Goal: Task Accomplishment & Management: Use online tool/utility

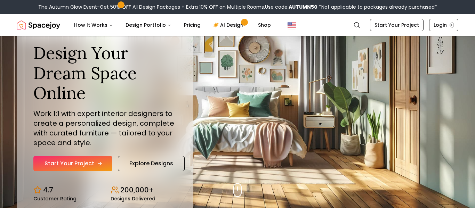
click at [97, 163] on icon "Hero section" at bounding box center [100, 164] width 6 height 6
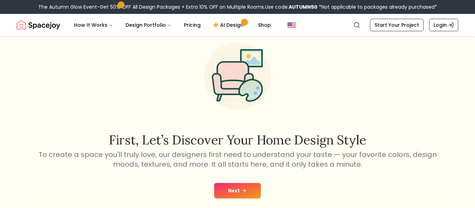
click at [230, 189] on button "Next" at bounding box center [237, 190] width 47 height 15
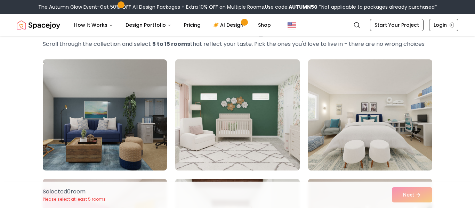
scroll to position [40, 0]
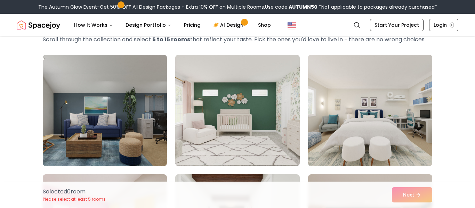
click at [339, 136] on img at bounding box center [370, 110] width 130 height 117
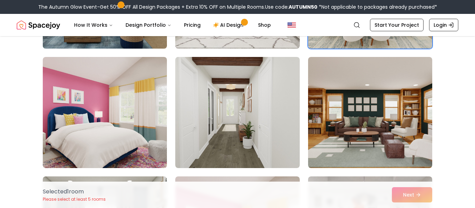
scroll to position [158, 0]
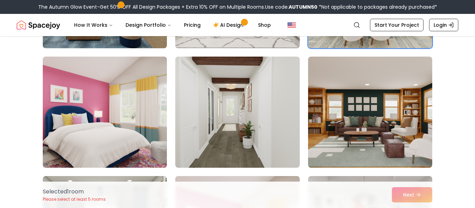
click at [153, 134] on img at bounding box center [105, 112] width 130 height 117
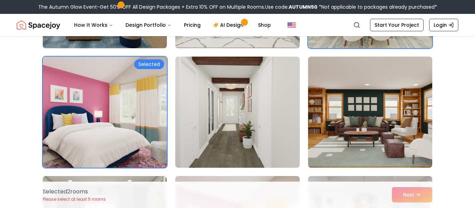
click at [153, 134] on img at bounding box center [105, 112] width 130 height 117
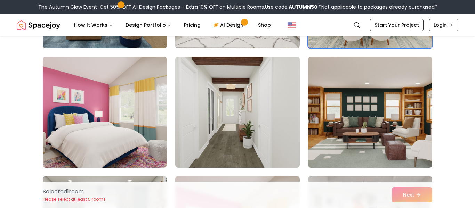
click at [373, 147] on img at bounding box center [370, 112] width 130 height 117
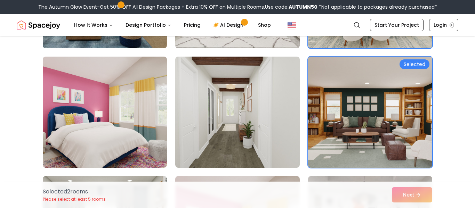
click at [384, 126] on img at bounding box center [370, 112] width 130 height 117
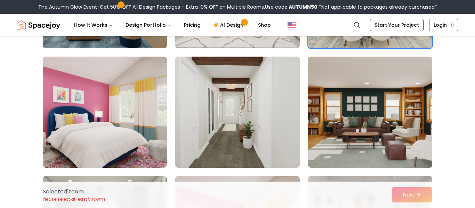
click at [384, 126] on img at bounding box center [370, 112] width 130 height 117
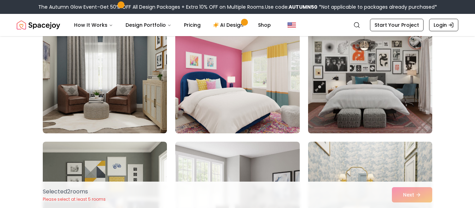
scroll to position [313, 0]
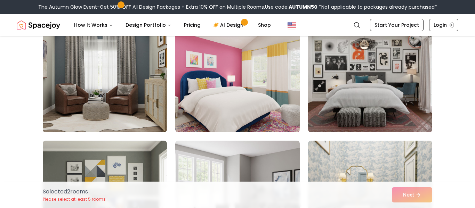
click at [118, 106] on img at bounding box center [105, 76] width 130 height 117
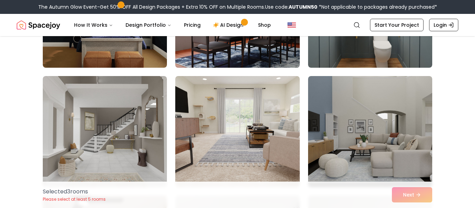
scroll to position [500, 0]
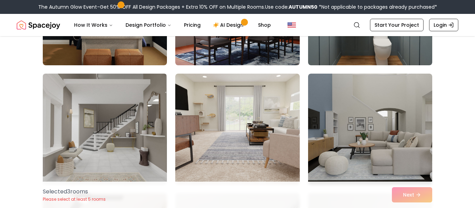
click at [140, 125] on img at bounding box center [105, 129] width 130 height 117
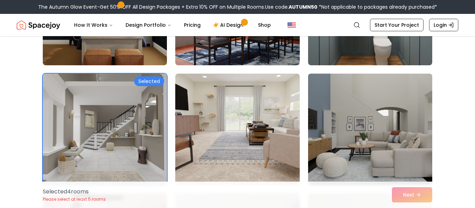
click at [356, 142] on img at bounding box center [370, 129] width 130 height 117
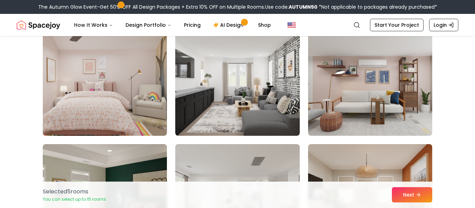
scroll to position [670, 0]
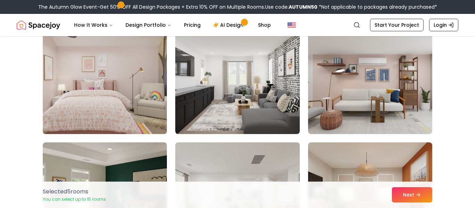
click at [143, 96] on img at bounding box center [105, 78] width 130 height 117
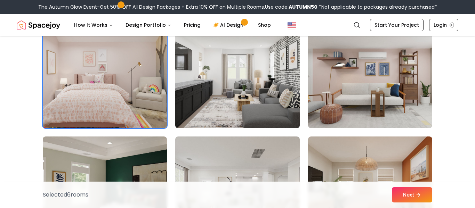
scroll to position [680, 0]
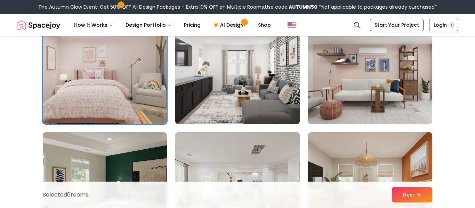
click at [264, 108] on img at bounding box center [237, 68] width 130 height 117
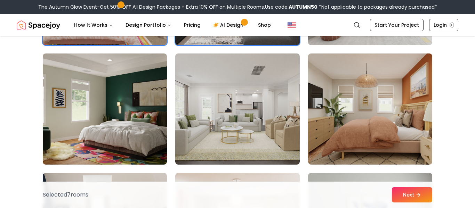
scroll to position [757, 0]
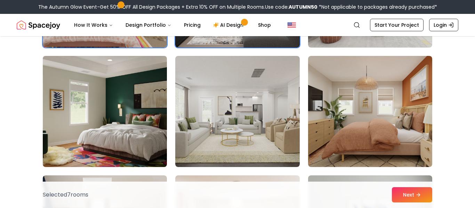
click at [117, 97] on img at bounding box center [105, 111] width 130 height 117
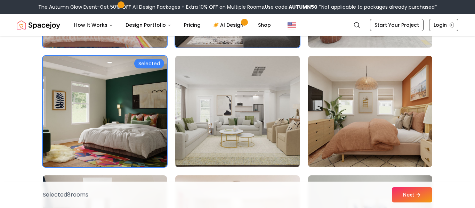
click at [215, 101] on img at bounding box center [237, 111] width 130 height 117
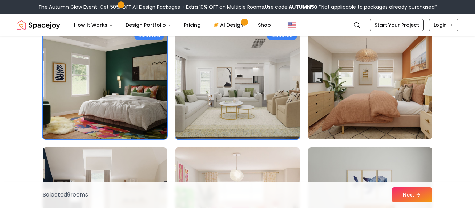
scroll to position [784, 0]
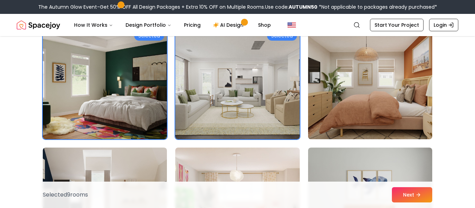
click at [372, 99] on img at bounding box center [370, 83] width 130 height 117
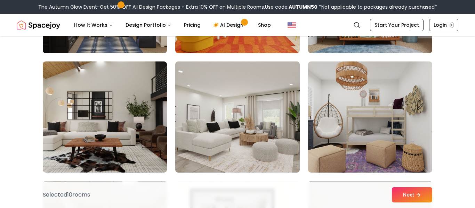
scroll to position [999, 0]
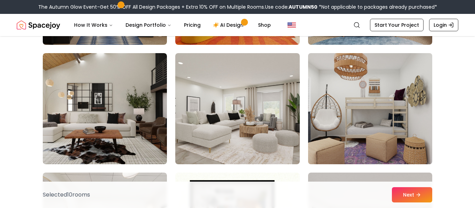
click at [372, 126] on img at bounding box center [370, 108] width 130 height 117
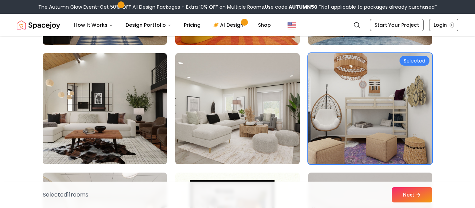
click at [372, 126] on img at bounding box center [370, 108] width 130 height 117
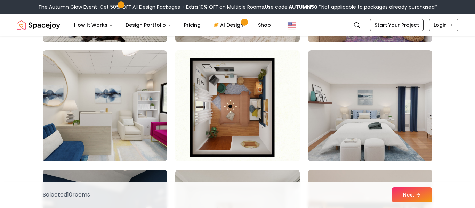
scroll to position [1122, 0]
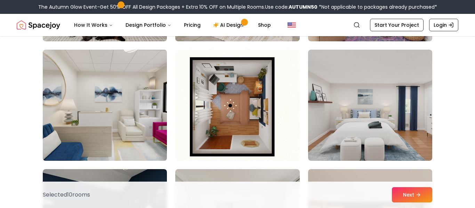
click at [160, 106] on img at bounding box center [105, 105] width 130 height 117
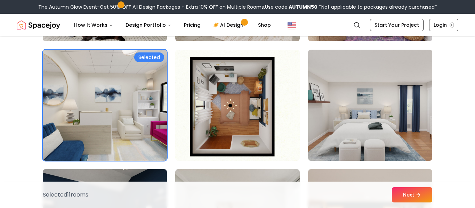
click at [345, 121] on img at bounding box center [370, 105] width 130 height 117
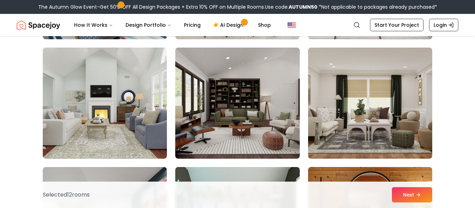
scroll to position [1368, 0]
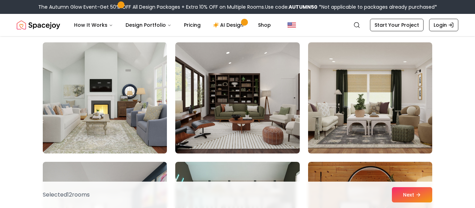
click at [160, 85] on img at bounding box center [105, 98] width 130 height 117
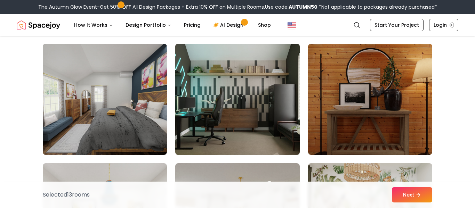
scroll to position [1488, 0]
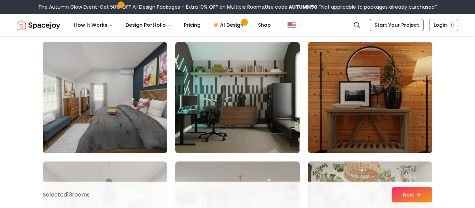
click at [137, 127] on img at bounding box center [105, 97] width 130 height 117
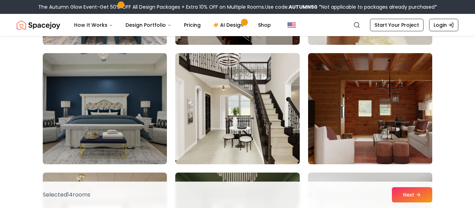
scroll to position [1718, 0]
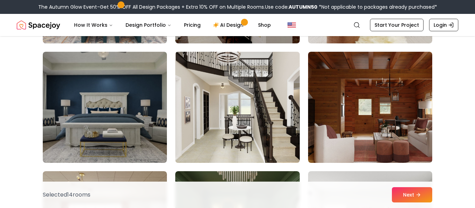
click at [205, 128] on img at bounding box center [237, 107] width 130 height 117
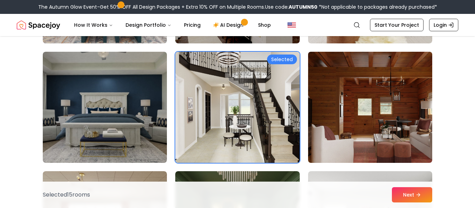
click at [382, 146] on img at bounding box center [370, 107] width 130 height 117
click at [334, 133] on img at bounding box center [370, 107] width 130 height 117
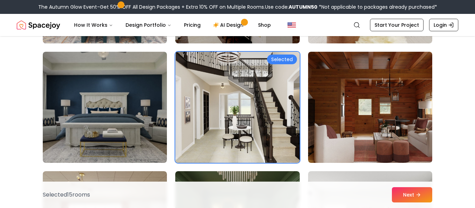
click at [237, 130] on img at bounding box center [237, 107] width 130 height 117
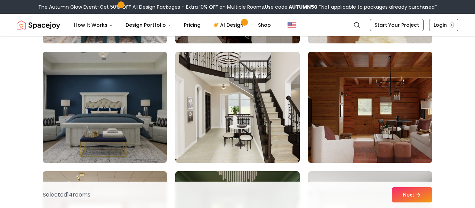
click at [359, 110] on img at bounding box center [370, 107] width 130 height 117
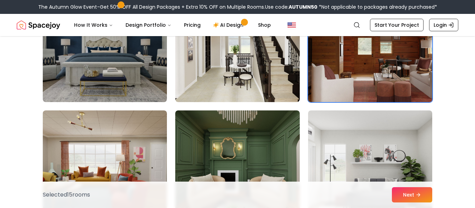
scroll to position [1784, 0]
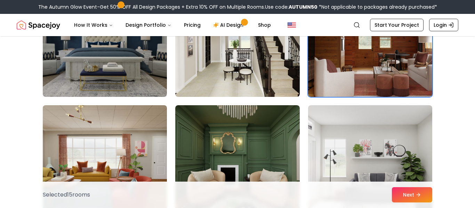
click at [87, 160] on img at bounding box center [105, 161] width 130 height 117
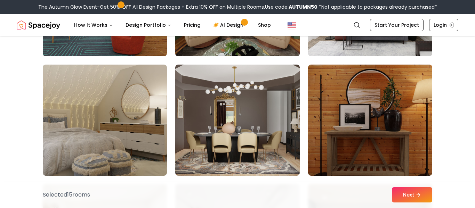
scroll to position [1946, 0]
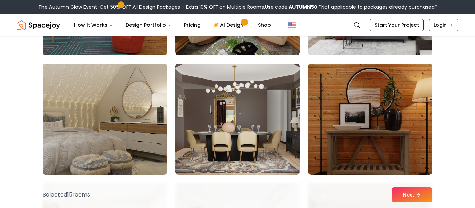
click at [106, 117] on img at bounding box center [105, 119] width 130 height 117
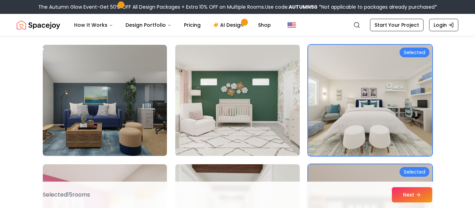
scroll to position [50, 0]
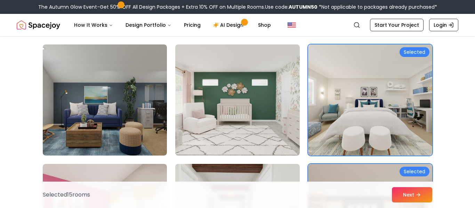
click at [359, 116] on img at bounding box center [370, 100] width 130 height 117
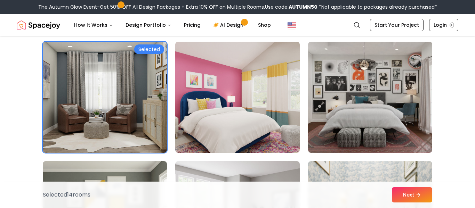
scroll to position [295, 0]
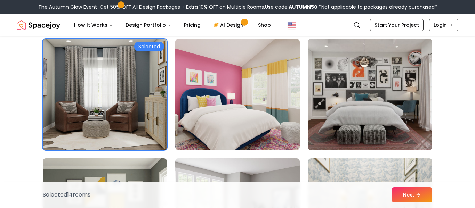
click at [109, 112] on img at bounding box center [105, 94] width 130 height 117
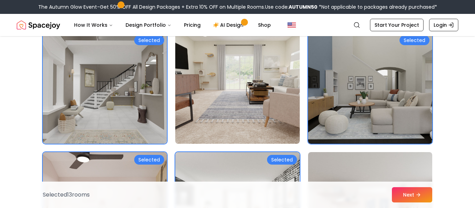
scroll to position [529, 0]
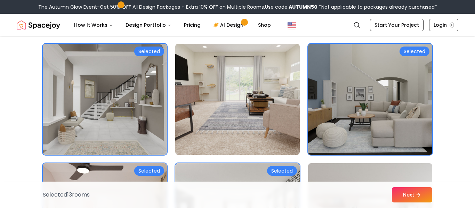
click at [330, 93] on img at bounding box center [370, 99] width 130 height 117
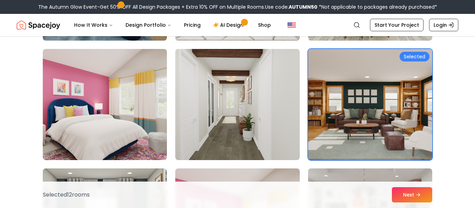
scroll to position [164, 0]
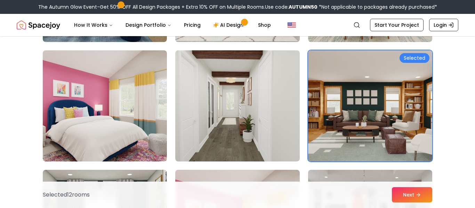
click at [367, 117] on img at bounding box center [370, 106] width 130 height 117
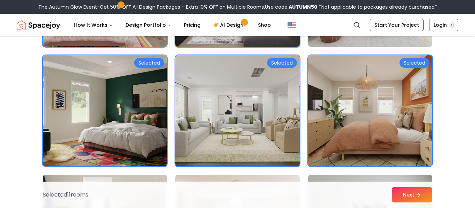
scroll to position [758, 0]
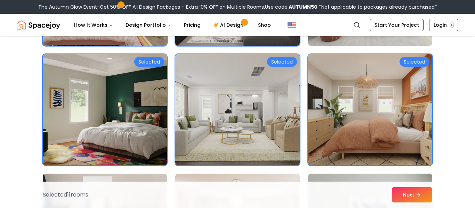
click at [103, 121] on img at bounding box center [105, 109] width 130 height 117
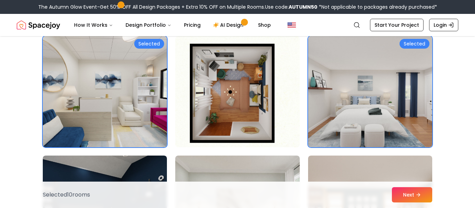
scroll to position [1136, 0]
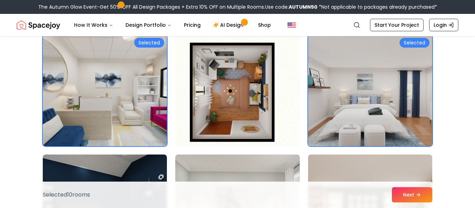
click at [380, 111] on img at bounding box center [370, 90] width 130 height 117
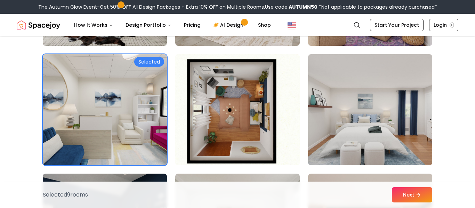
scroll to position [1111, 0]
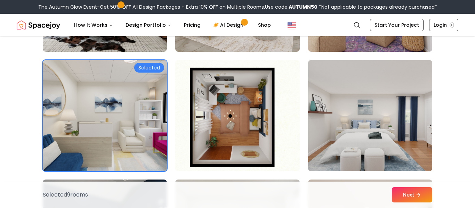
click at [111, 117] on img at bounding box center [105, 115] width 130 height 117
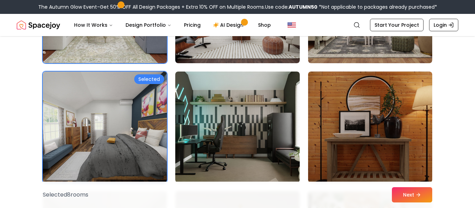
scroll to position [1454, 0]
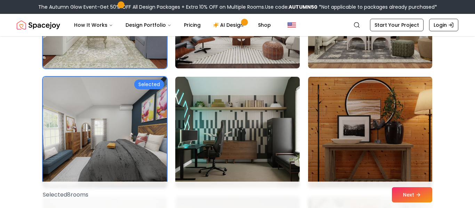
click at [324, 145] on img at bounding box center [370, 132] width 130 height 117
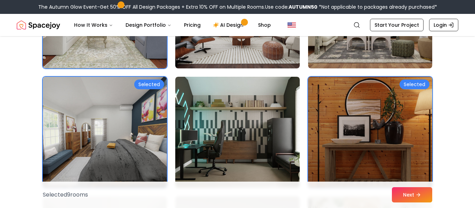
click at [324, 145] on img at bounding box center [370, 132] width 130 height 117
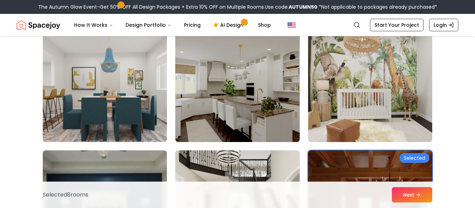
scroll to position [1627, 0]
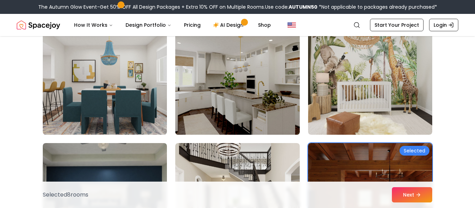
click at [258, 84] on img at bounding box center [237, 79] width 130 height 117
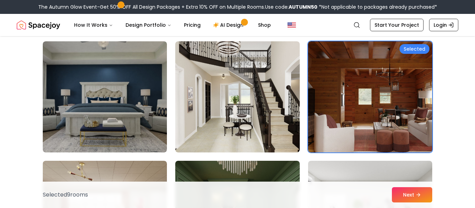
scroll to position [1729, 0]
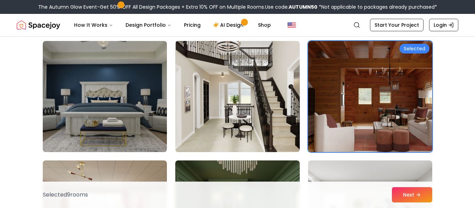
click at [283, 130] on img at bounding box center [237, 96] width 130 height 117
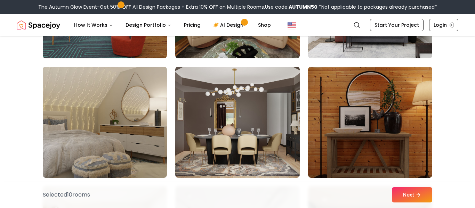
scroll to position [1944, 0]
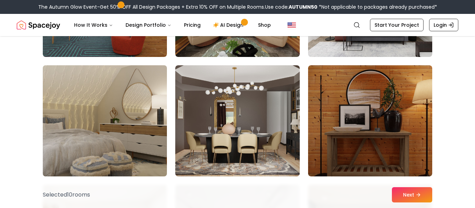
click at [140, 127] on img at bounding box center [105, 121] width 130 height 117
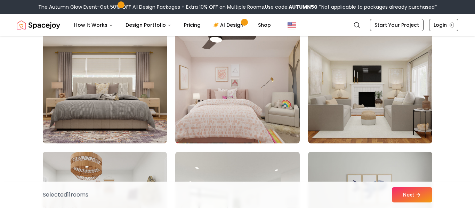
scroll to position [2337, 0]
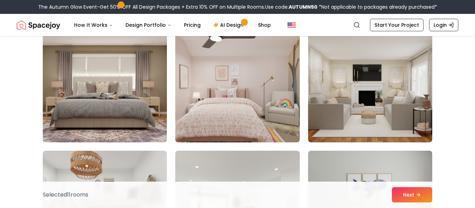
click at [188, 115] on img at bounding box center [237, 86] width 124 height 111
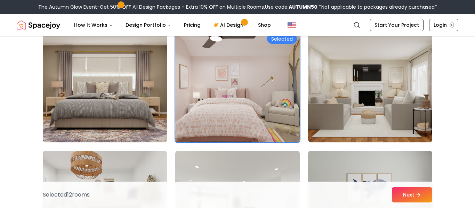
click at [188, 115] on img at bounding box center [237, 86] width 124 height 111
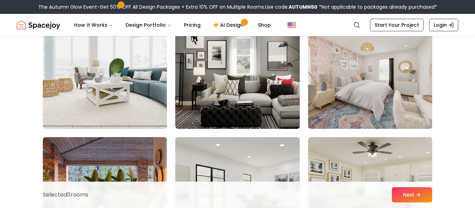
scroll to position [3666, 0]
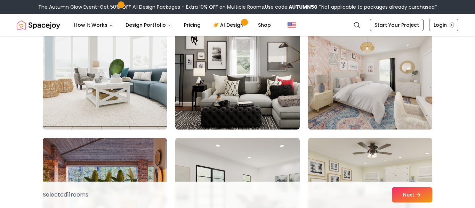
click at [377, 106] on img at bounding box center [370, 74] width 130 height 117
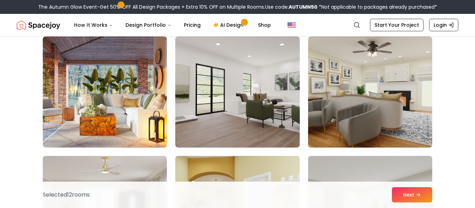
scroll to position [3770, 0]
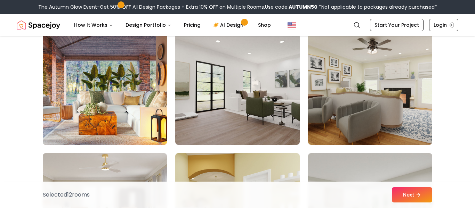
click at [147, 106] on img at bounding box center [105, 89] width 130 height 117
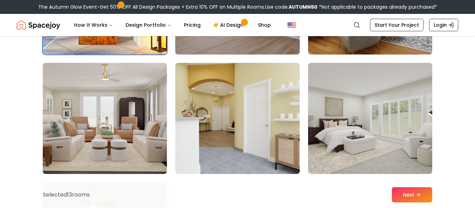
scroll to position [3862, 0]
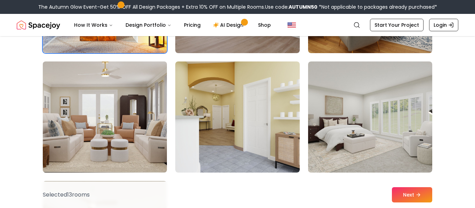
click at [162, 110] on img at bounding box center [105, 117] width 130 height 117
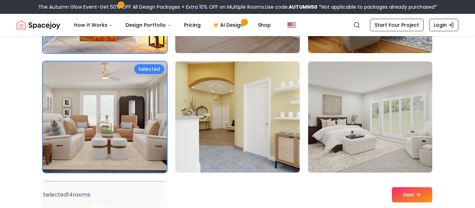
click at [367, 122] on img at bounding box center [370, 117] width 130 height 117
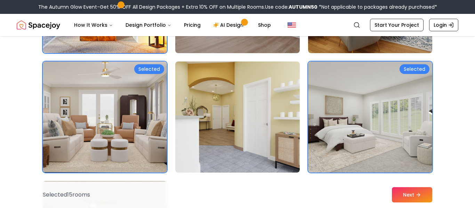
click at [102, 111] on img at bounding box center [105, 117] width 130 height 117
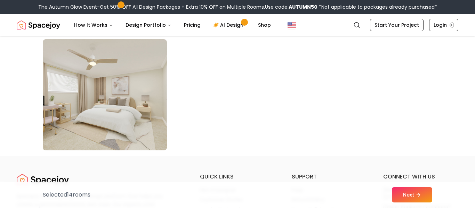
click at [102, 111] on img at bounding box center [105, 94] width 124 height 111
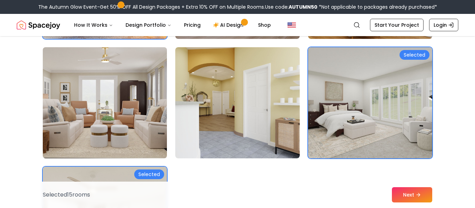
scroll to position [3854, 0]
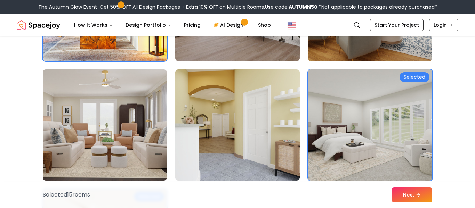
click at [400, 128] on img at bounding box center [370, 125] width 130 height 117
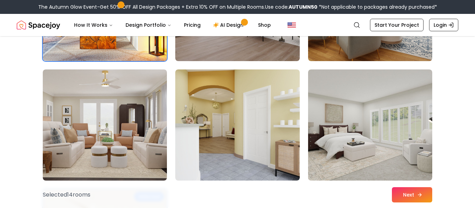
click at [404, 194] on button "Next" at bounding box center [412, 194] width 40 height 15
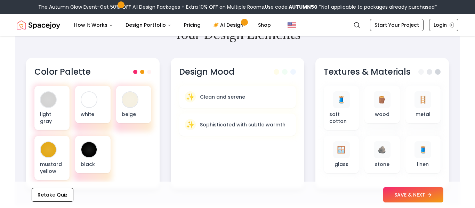
scroll to position [228, 0]
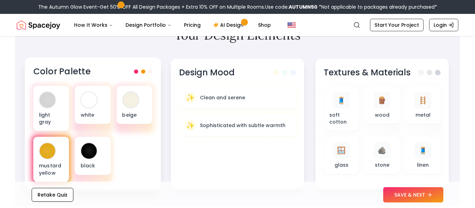
click at [62, 162] on p "mustard yellow" at bounding box center [51, 169] width 25 height 14
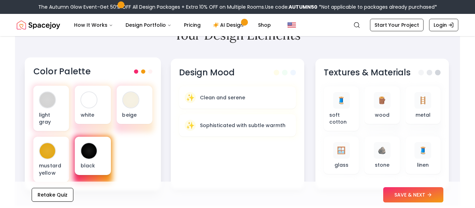
click at [77, 156] on div "black" at bounding box center [93, 156] width 36 height 38
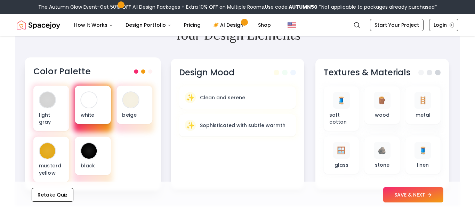
click at [93, 115] on p "white" at bounding box center [93, 114] width 25 height 7
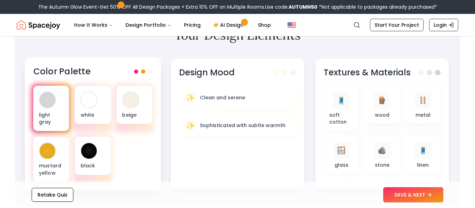
click at [57, 106] on div "light gray" at bounding box center [51, 109] width 36 height 46
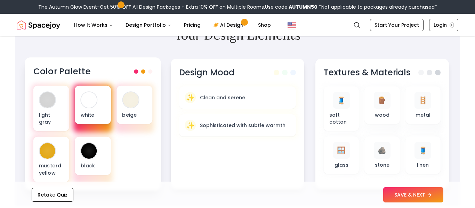
click at [90, 114] on p "white" at bounding box center [93, 114] width 25 height 7
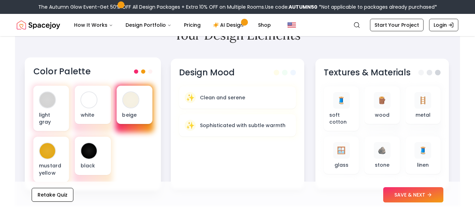
click at [135, 116] on p "beige" at bounding box center [134, 114] width 25 height 7
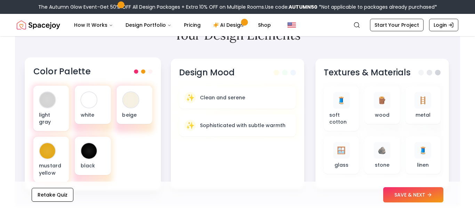
click at [137, 73] on span at bounding box center [136, 72] width 4 height 4
click at [143, 78] on div "Color Palette light gray white beige mustard yellow black" at bounding box center [93, 124] width 136 height 134
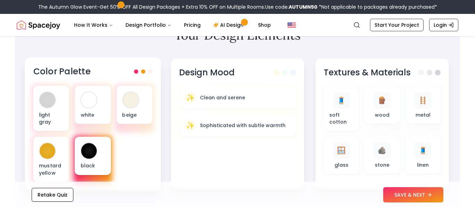
click at [78, 147] on div "black" at bounding box center [93, 156] width 36 height 38
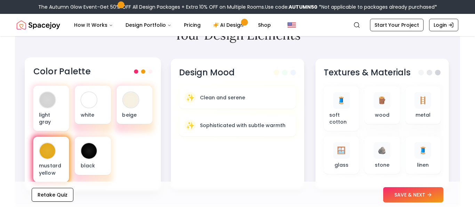
click at [34, 152] on div "mustard yellow" at bounding box center [51, 160] width 36 height 46
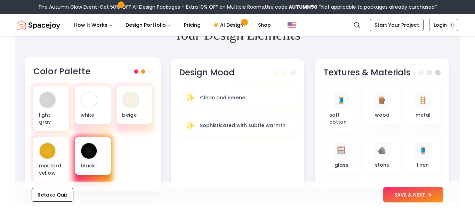
click at [96, 147] on div at bounding box center [89, 151] width 16 height 16
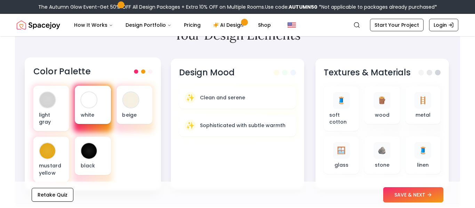
click at [88, 109] on div "white" at bounding box center [93, 105] width 36 height 38
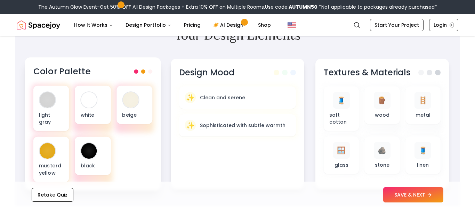
click at [153, 160] on div "Color Palette light gray white beige mustard yellow black" at bounding box center [93, 124] width 136 height 134
click at [221, 25] on link "AI Design" at bounding box center [229, 25] width 43 height 14
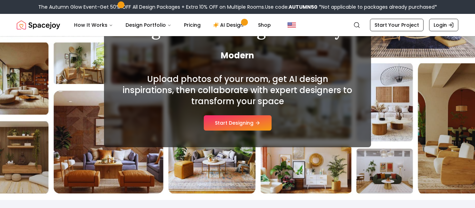
scroll to position [84, 0]
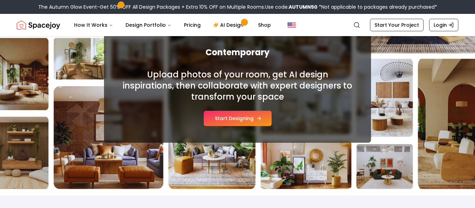
click at [225, 117] on button "Start Designing" at bounding box center [238, 118] width 68 height 15
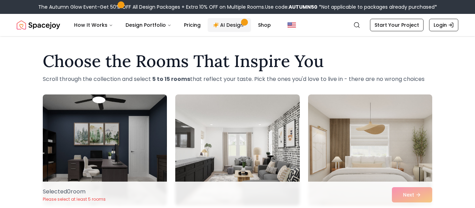
click at [232, 27] on link "AI Design" at bounding box center [229, 25] width 43 height 14
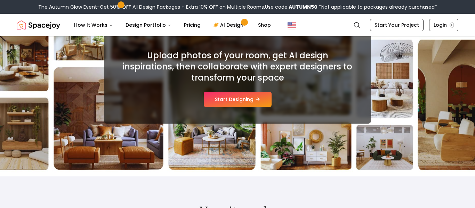
scroll to position [101, 0]
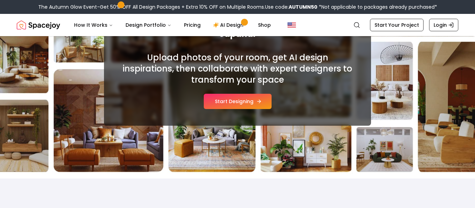
click at [237, 99] on button "Start Designing" at bounding box center [238, 101] width 68 height 15
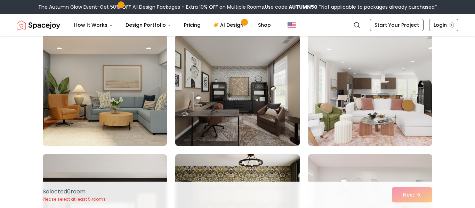
scroll to position [63, 0]
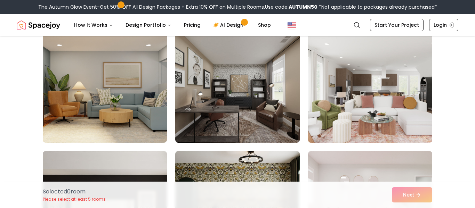
click at [350, 93] on img at bounding box center [370, 87] width 130 height 117
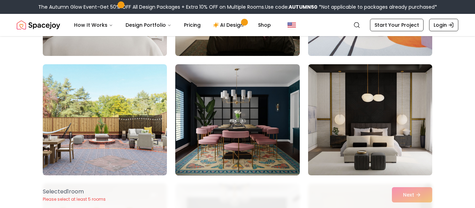
scroll to position [270, 0]
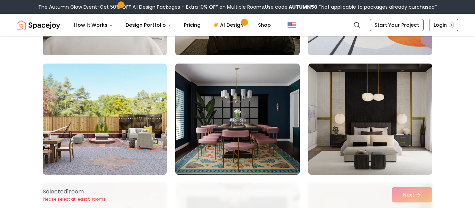
click at [141, 137] on img at bounding box center [105, 119] width 124 height 111
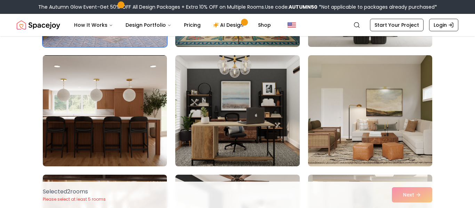
scroll to position [400, 0]
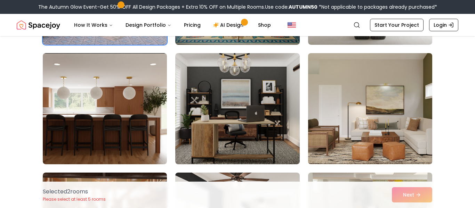
click at [342, 124] on img at bounding box center [370, 108] width 130 height 117
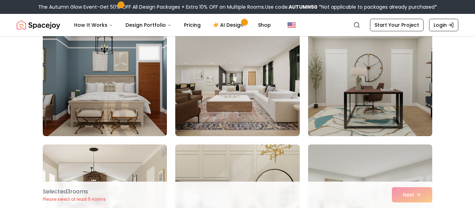
scroll to position [667, 0]
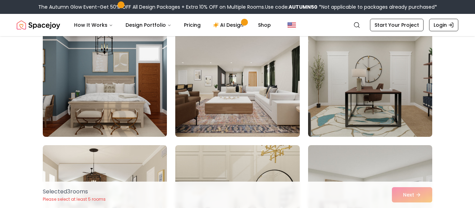
click at [224, 116] on img at bounding box center [237, 81] width 130 height 117
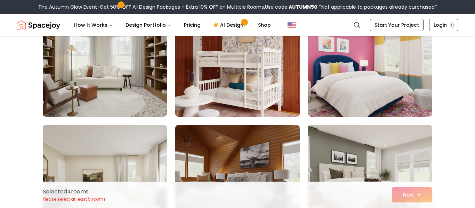
scroll to position [1285, 0]
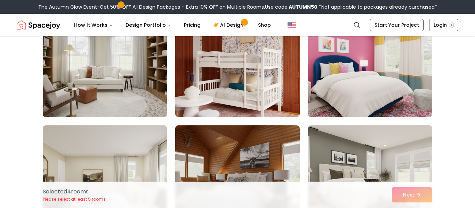
click at [47, 78] on img at bounding box center [105, 61] width 130 height 117
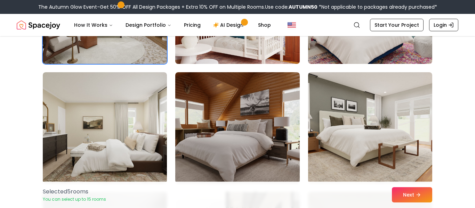
scroll to position [1353, 0]
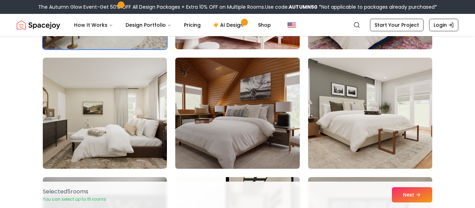
click at [255, 110] on img at bounding box center [237, 113] width 130 height 117
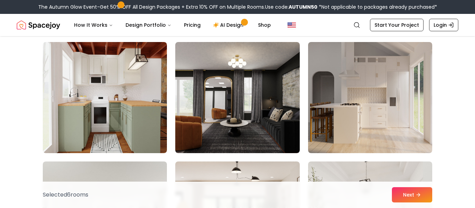
scroll to position [2207, 0]
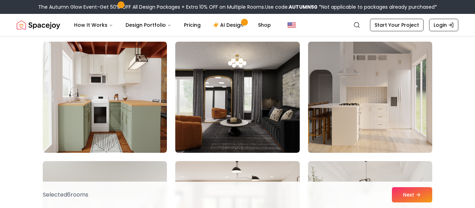
click at [385, 95] on img at bounding box center [370, 97] width 130 height 117
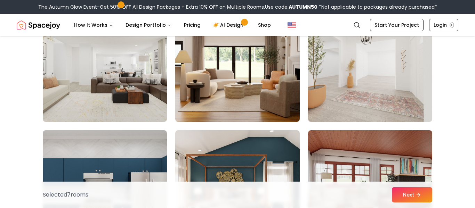
scroll to position [2359, 0]
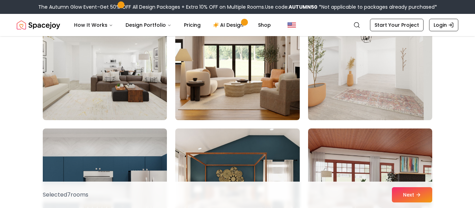
click at [246, 90] on img at bounding box center [237, 64] width 124 height 111
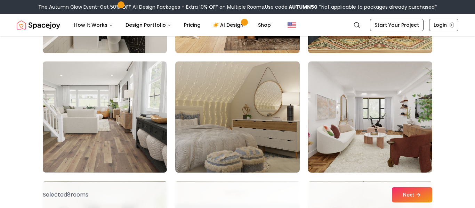
scroll to position [3265, 0]
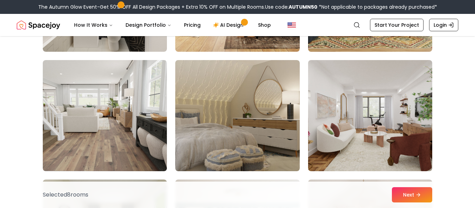
click at [214, 143] on img at bounding box center [237, 115] width 124 height 111
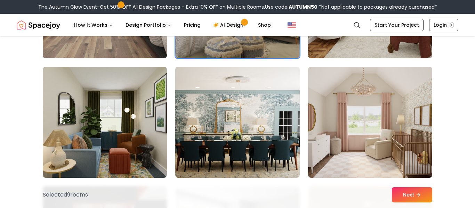
scroll to position [3380, 0]
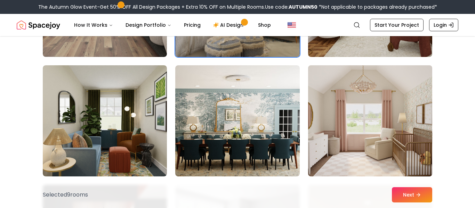
click at [312, 130] on img at bounding box center [370, 121] width 130 height 117
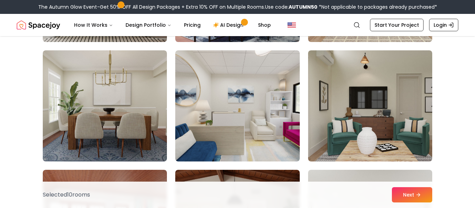
scroll to position [3632, 0]
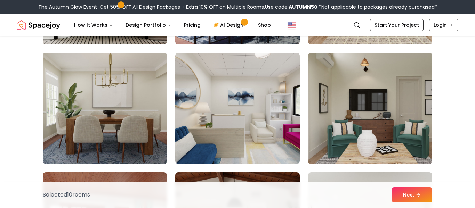
click at [124, 125] on img at bounding box center [105, 108] width 130 height 117
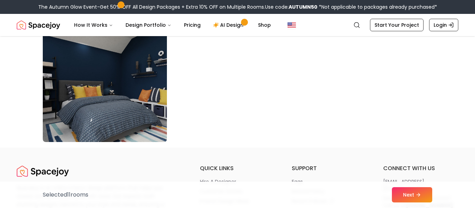
scroll to position [4016, 0]
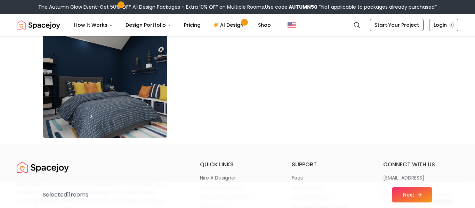
click at [410, 190] on button "Next" at bounding box center [412, 194] width 40 height 15
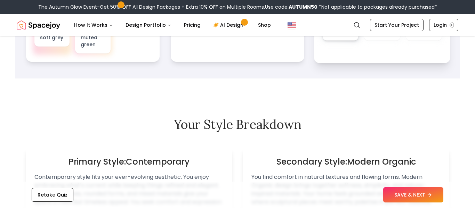
scroll to position [367, 0]
click at [401, 192] on button "SAVE & NEXT" at bounding box center [413, 194] width 60 height 15
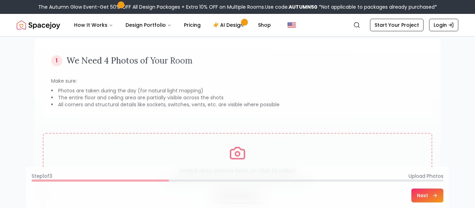
scroll to position [48, 0]
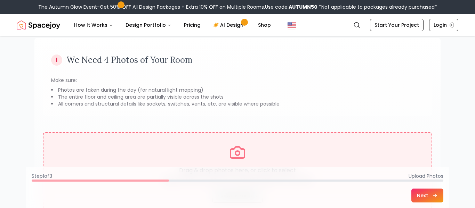
click at [245, 149] on icon at bounding box center [237, 152] width 17 height 17
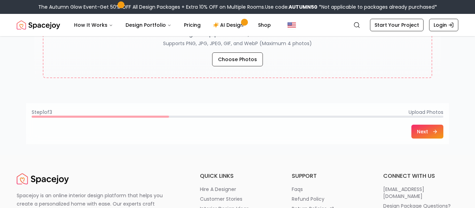
scroll to position [189, 0]
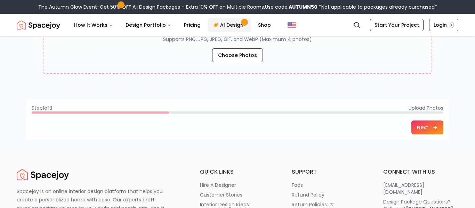
click at [225, 29] on link "AI Design" at bounding box center [229, 25] width 43 height 14
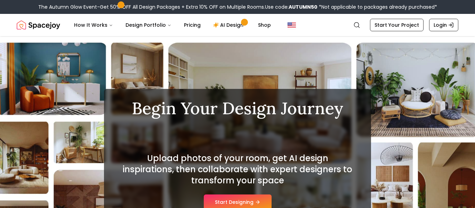
click at [118, 5] on span at bounding box center [121, 5] width 8 height 8
click at [266, 29] on link "Shop" at bounding box center [265, 25] width 24 height 14
click at [233, 30] on link "AI Design" at bounding box center [229, 25] width 43 height 14
click at [402, 29] on link "Start Your Project" at bounding box center [397, 25] width 54 height 13
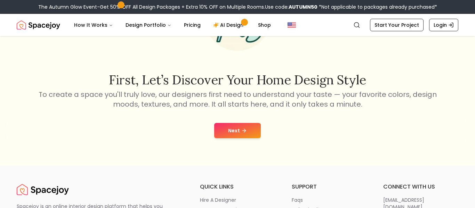
scroll to position [86, 0]
